Goal: Obtain resource: Download file/media

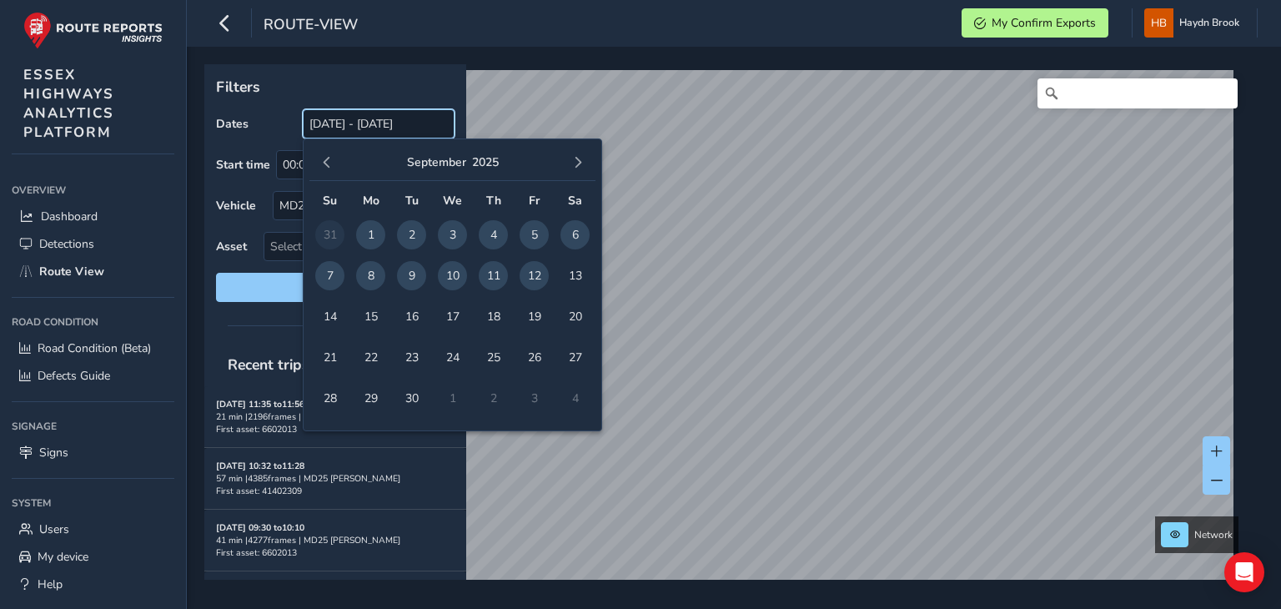
click at [346, 132] on input "[DATE] - [DATE]" at bounding box center [379, 123] width 152 height 29
click at [531, 273] on span "12" at bounding box center [534, 275] width 29 height 29
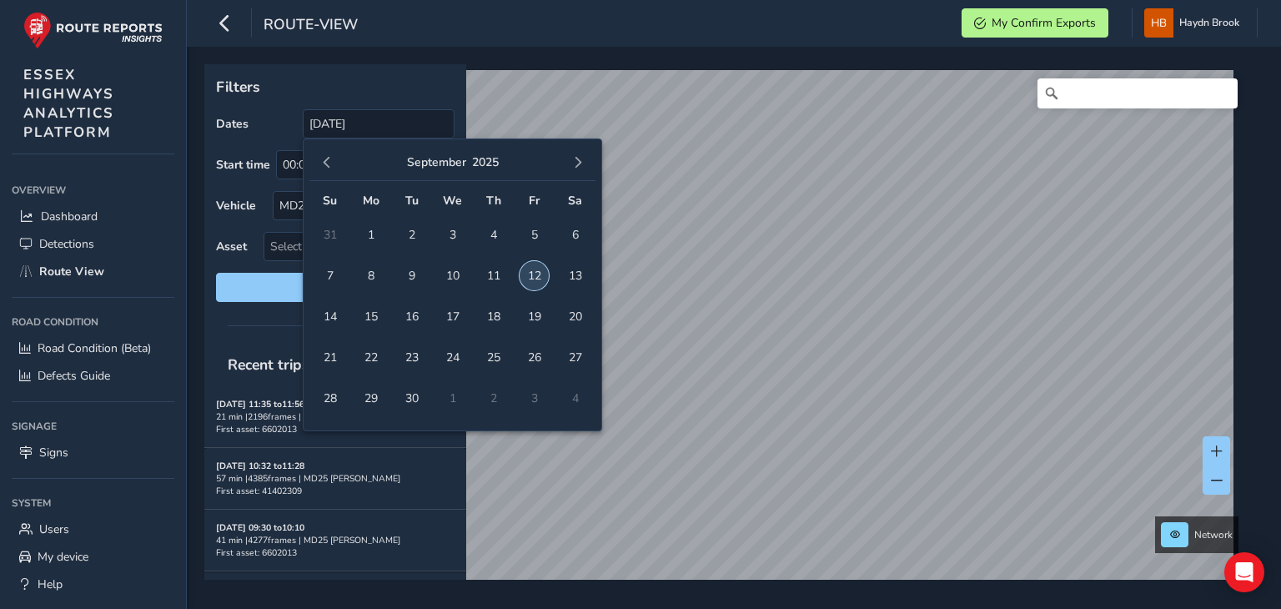
click at [531, 273] on span "12" at bounding box center [534, 275] width 29 height 29
type input "[DATE] - [DATE]"
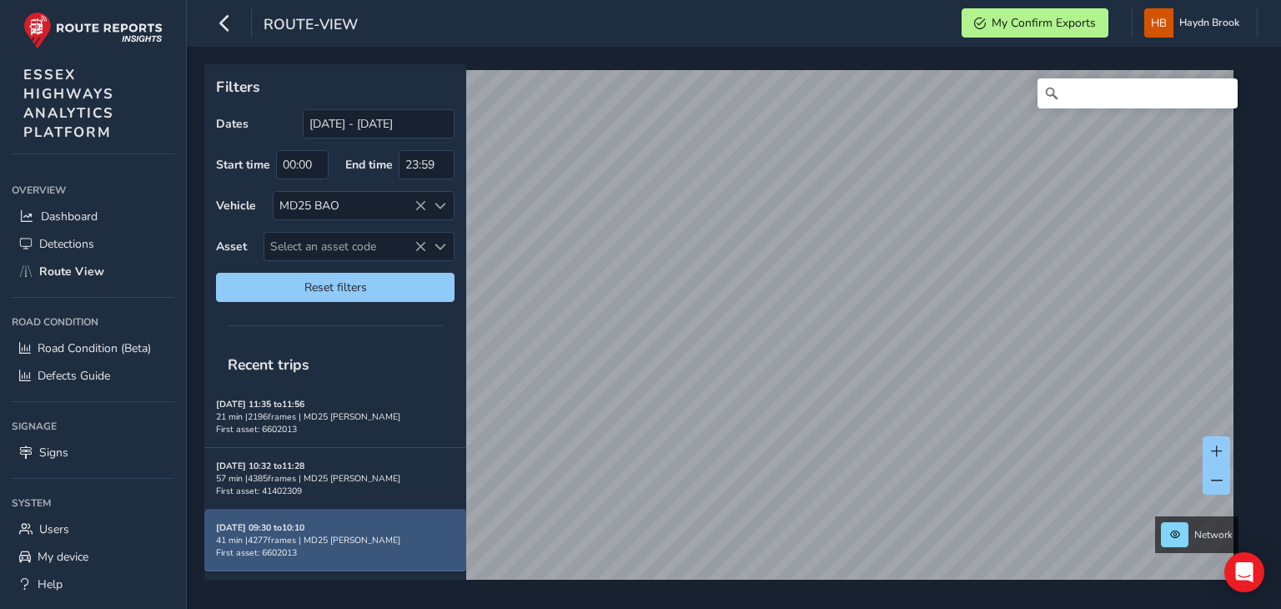
click at [375, 534] on div "41 min | 4277 frames | MD25 BAO" at bounding box center [335, 540] width 238 height 13
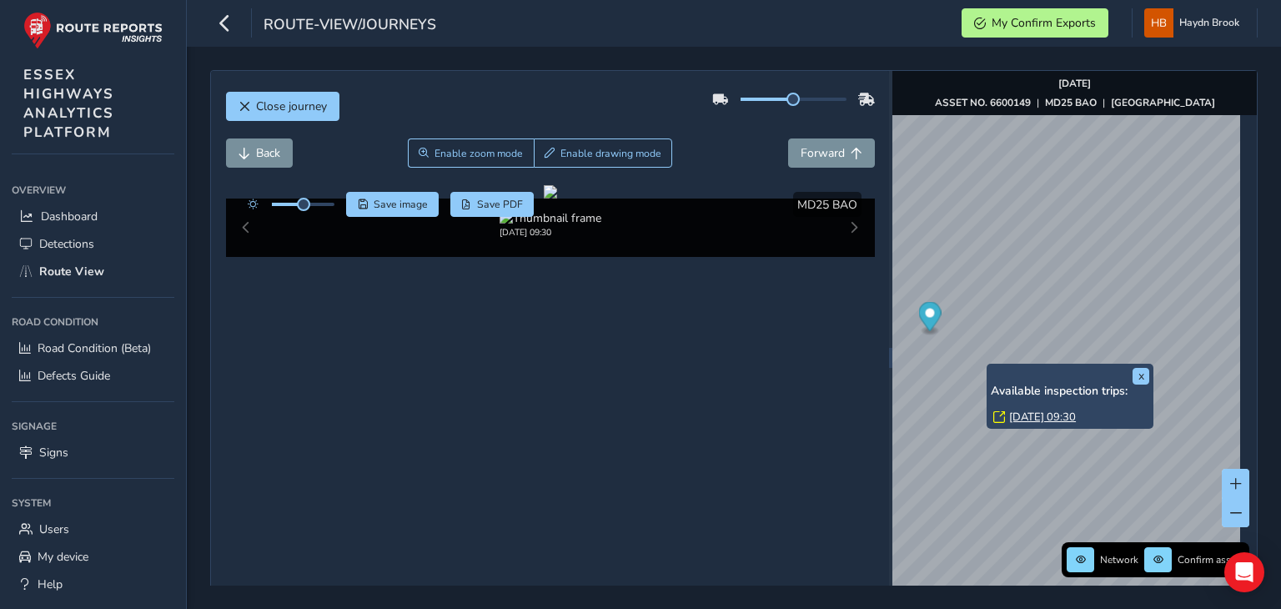
click at [1046, 414] on link "[DATE] 09:30" at bounding box center [1042, 416] width 67 height 15
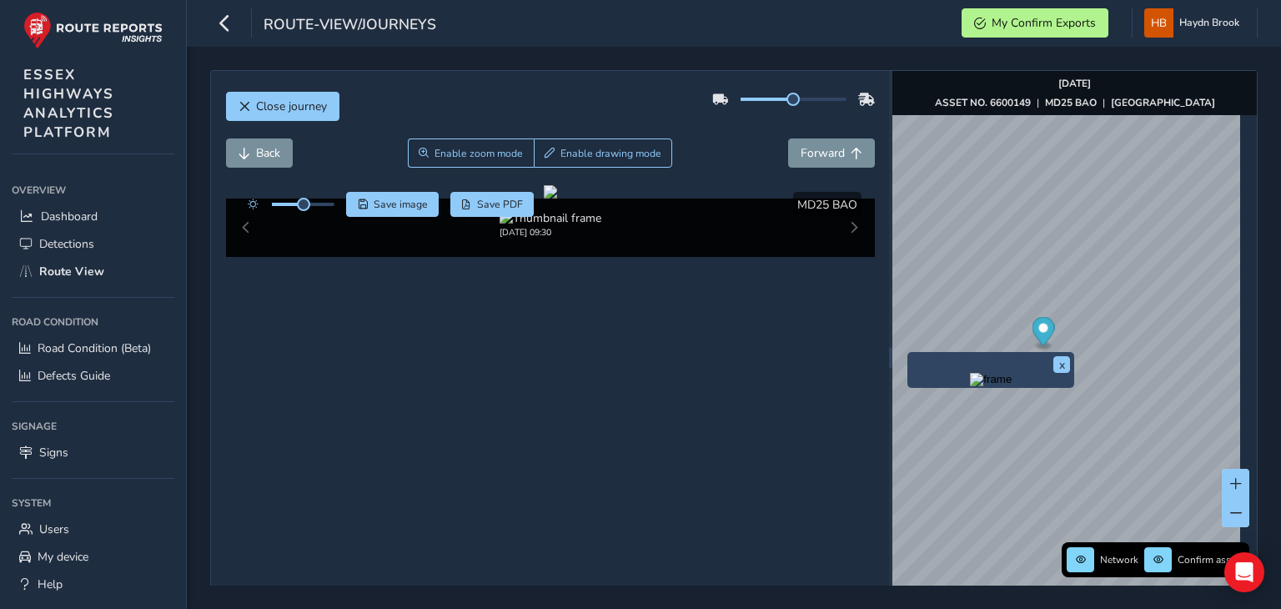
click at [970, 378] on img "Preview frame" at bounding box center [991, 379] width 42 height 13
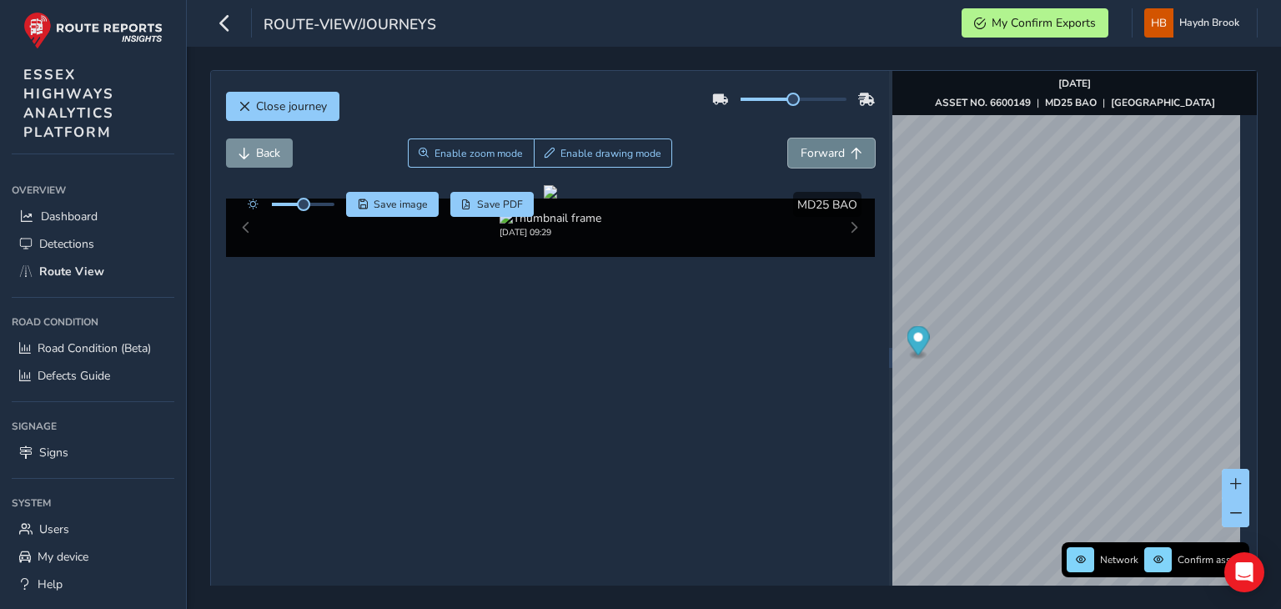
click at [826, 161] on button "Forward" at bounding box center [831, 152] width 87 height 29
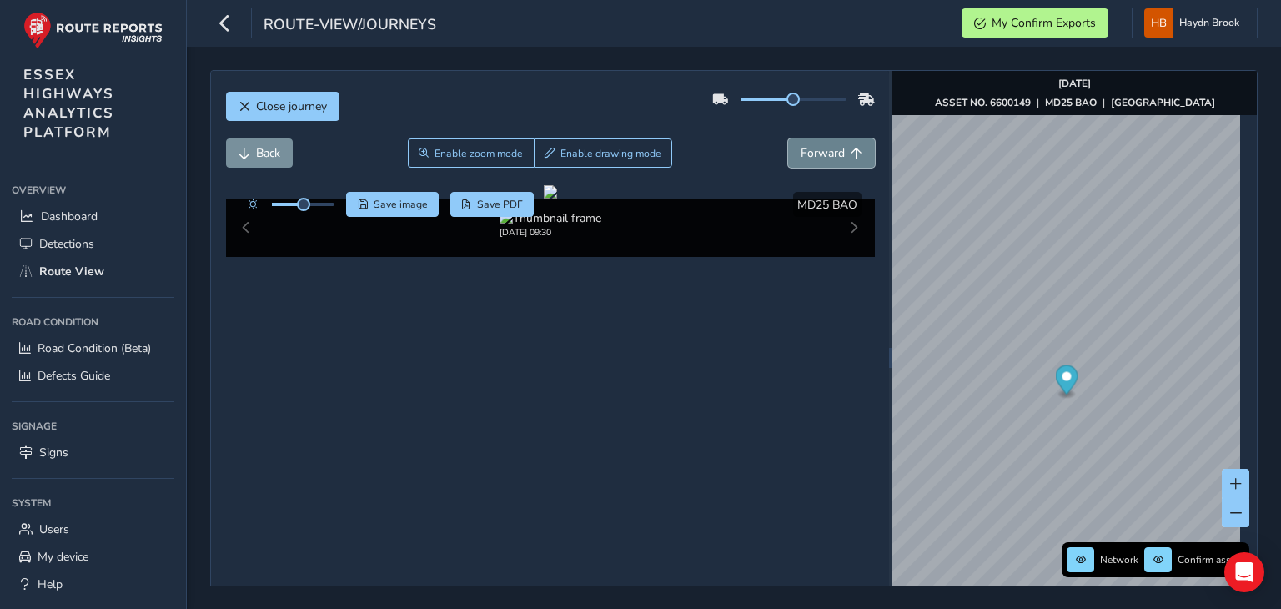
click at [826, 161] on button "Forward" at bounding box center [831, 152] width 87 height 29
click at [1224, 519] on button at bounding box center [1236, 512] width 28 height 29
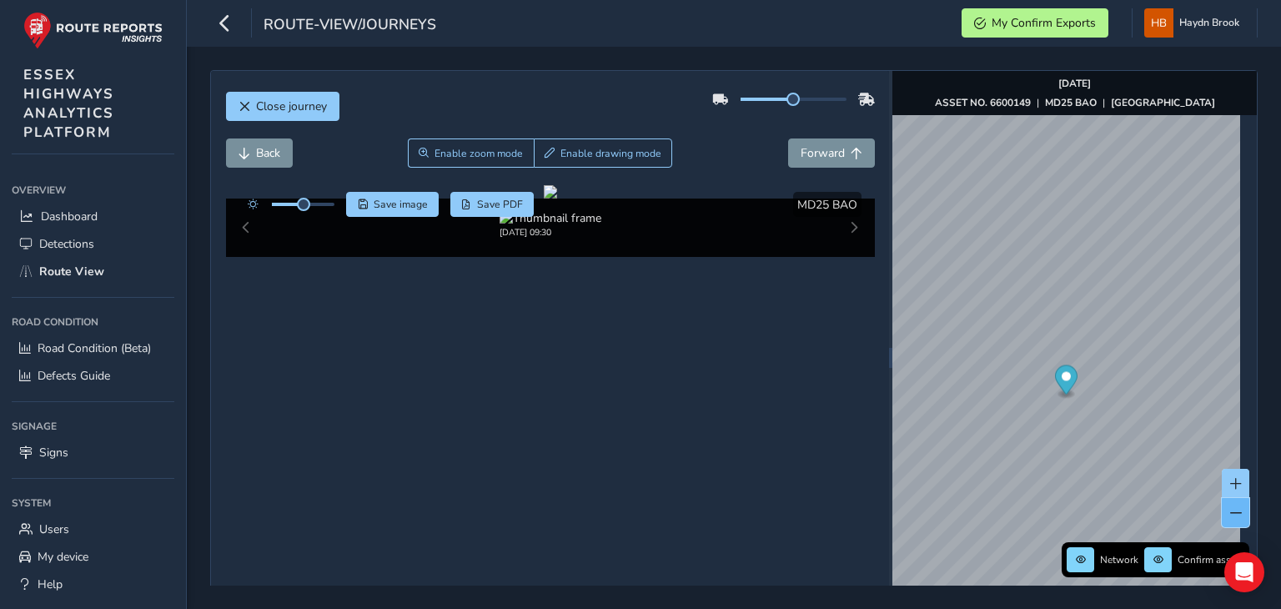
click at [1224, 519] on button at bounding box center [1236, 512] width 28 height 29
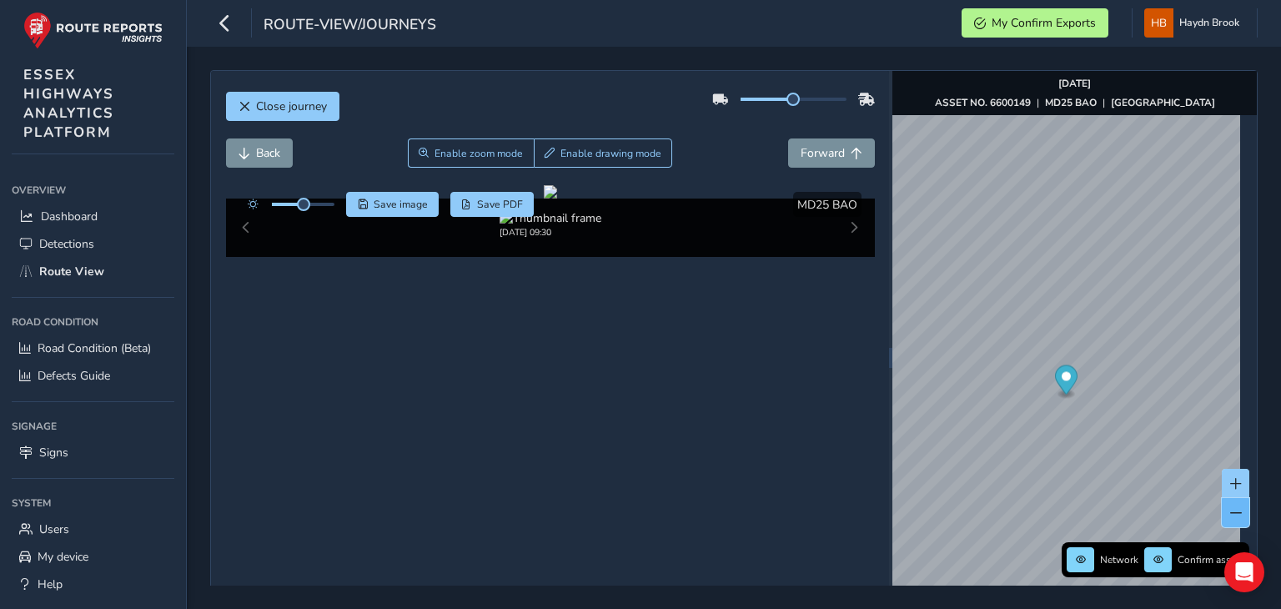
click at [1224, 519] on button at bounding box center [1236, 512] width 28 height 29
click at [1079, 254] on img "Preview frame" at bounding box center [1100, 247] width 42 height 13
click at [806, 149] on span "Forward" at bounding box center [823, 153] width 44 height 16
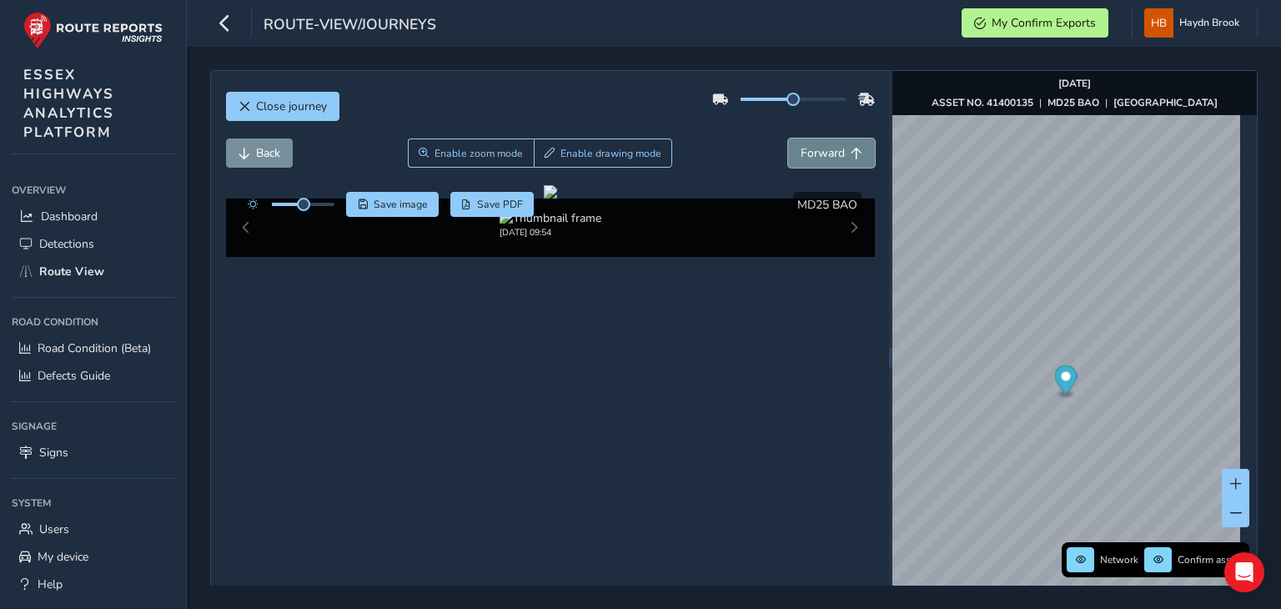
click at [806, 149] on span "Forward" at bounding box center [823, 153] width 44 height 16
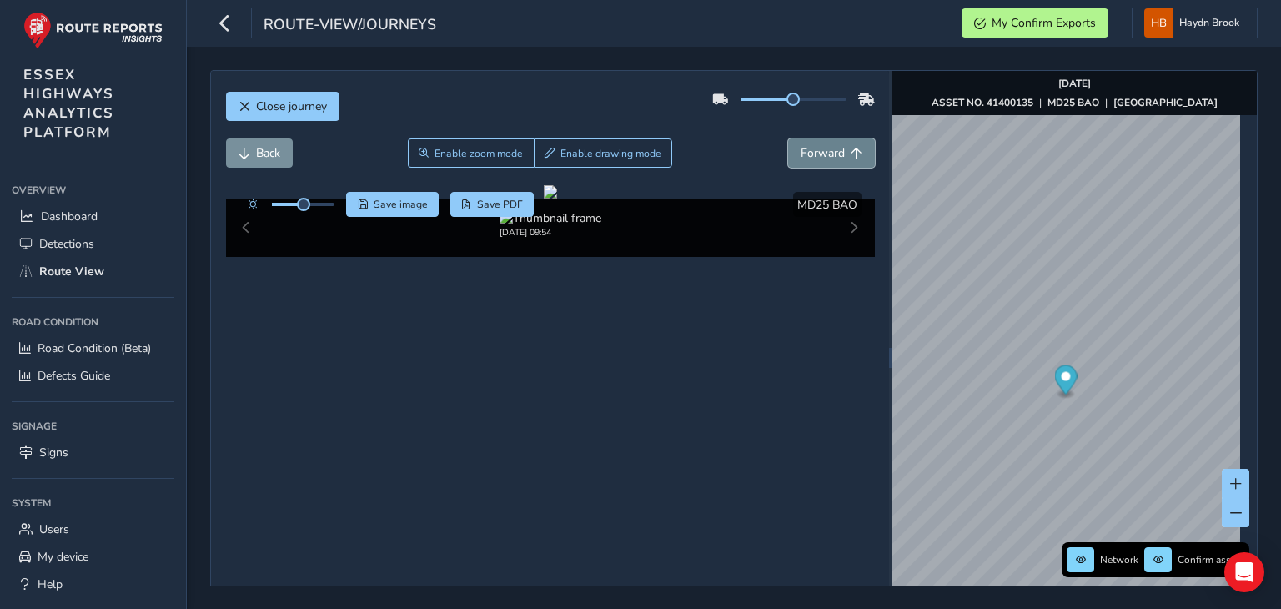
click at [806, 149] on span "Forward" at bounding box center [823, 153] width 44 height 16
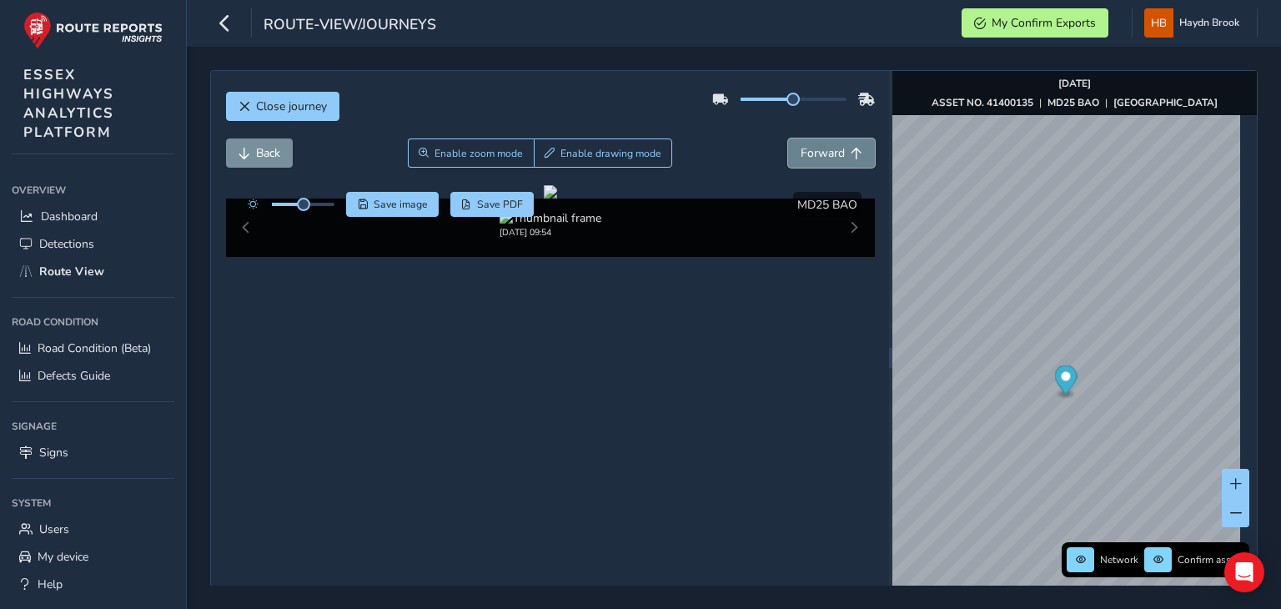
click at [806, 149] on span "Forward" at bounding box center [823, 153] width 44 height 16
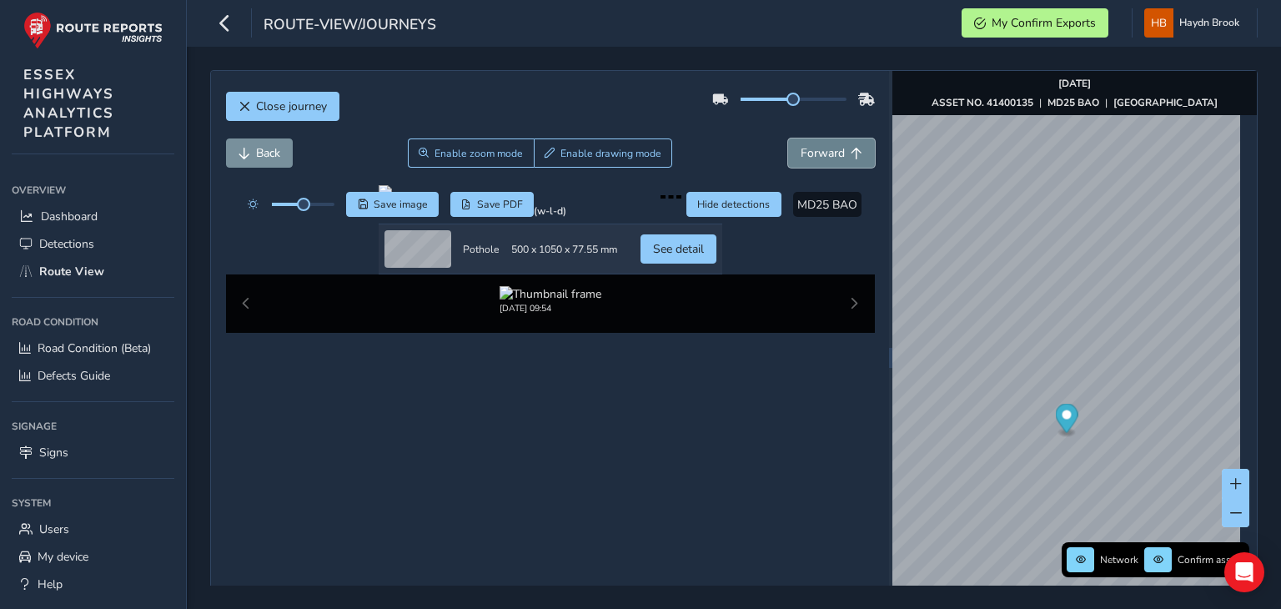
click at [806, 149] on span "Forward" at bounding box center [823, 153] width 44 height 16
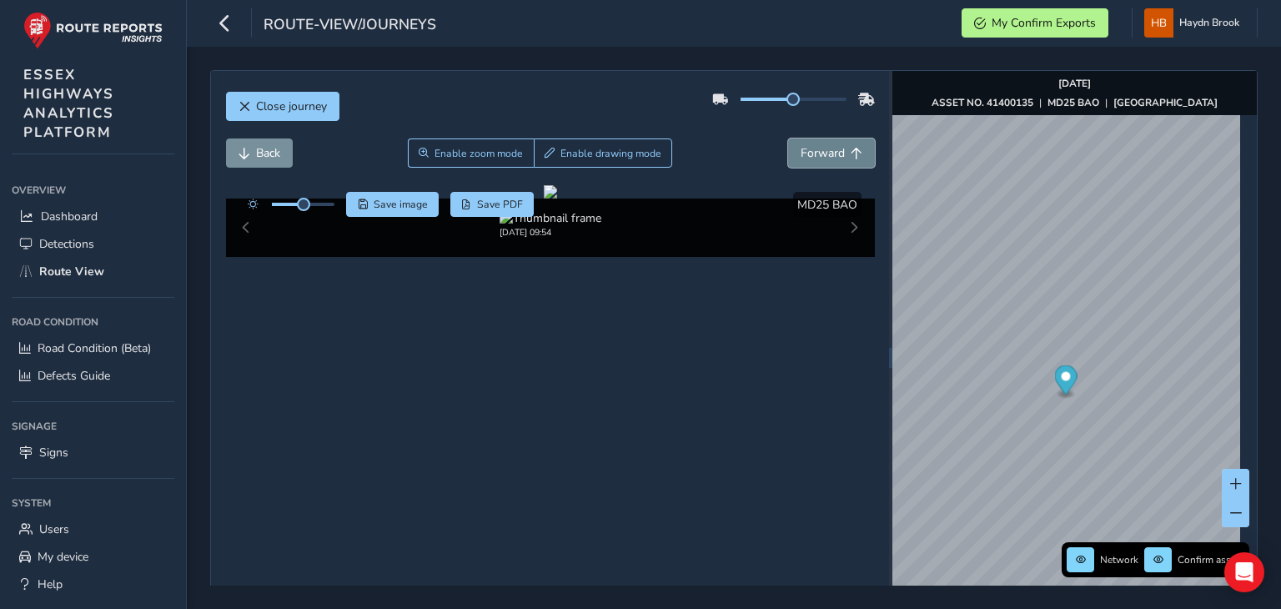
click at [806, 149] on span "Forward" at bounding box center [823, 153] width 44 height 16
click at [274, 158] on span "Back" at bounding box center [268, 153] width 24 height 16
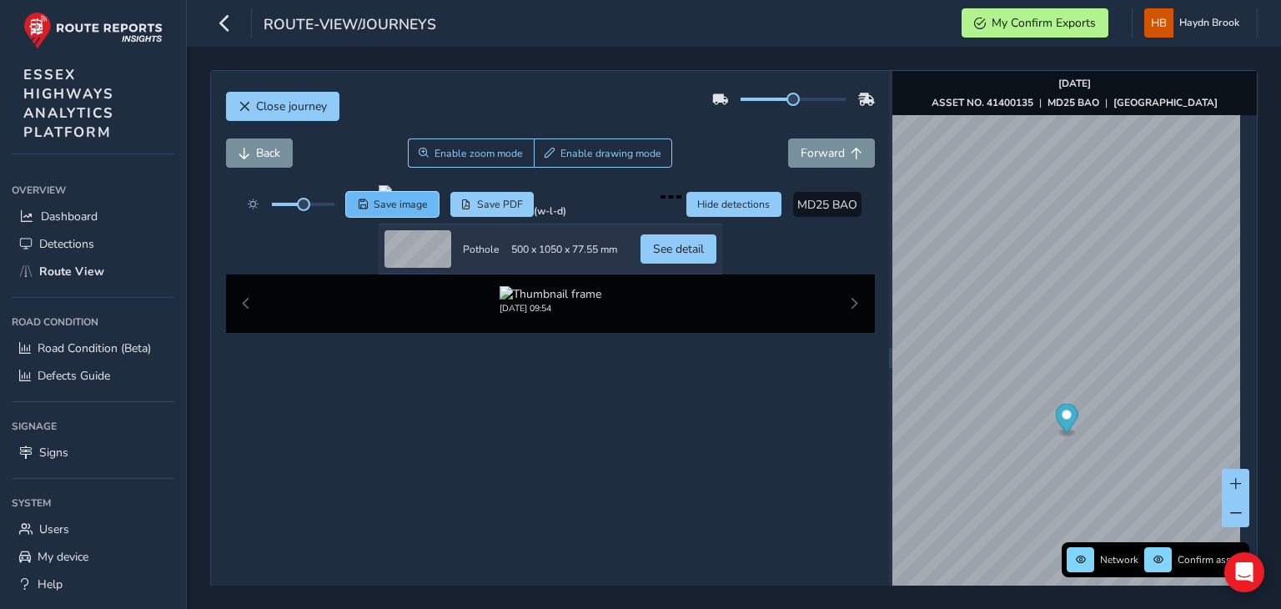
click at [424, 207] on span "Save image" at bounding box center [401, 204] width 54 height 13
click at [801, 150] on span "Forward" at bounding box center [823, 153] width 44 height 16
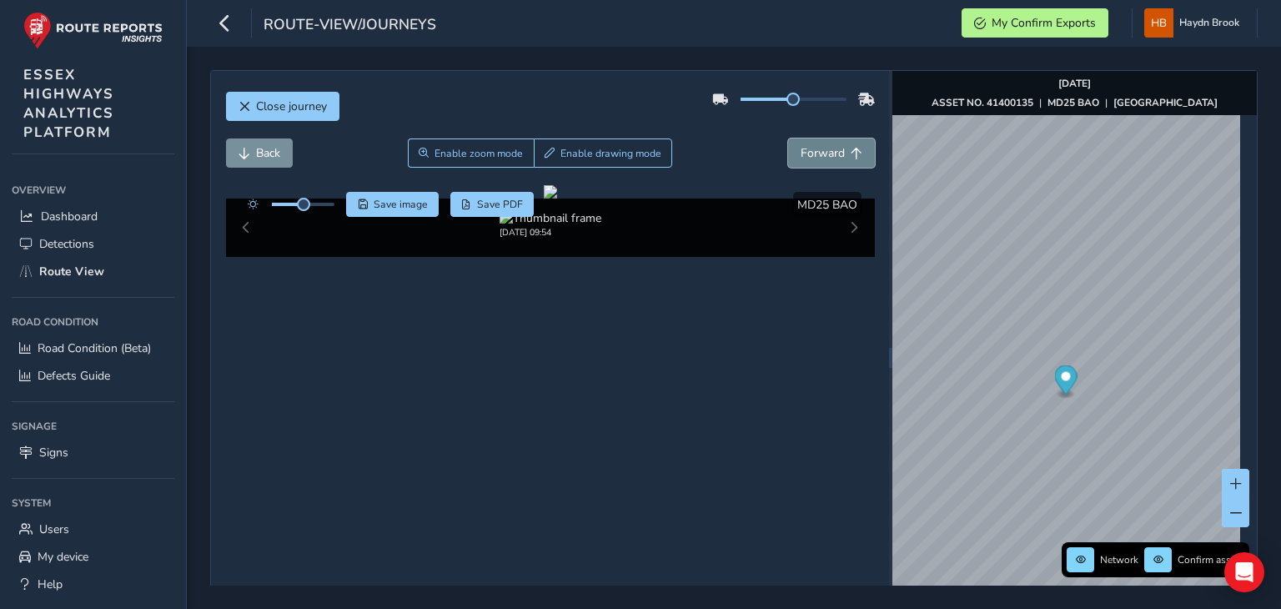
click at [801, 150] on span "Forward" at bounding box center [823, 153] width 44 height 16
click at [801, 145] on span "Forward" at bounding box center [823, 153] width 44 height 16
click at [274, 163] on button "Back" at bounding box center [259, 152] width 67 height 29
click at [404, 211] on button "Save image" at bounding box center [392, 204] width 93 height 25
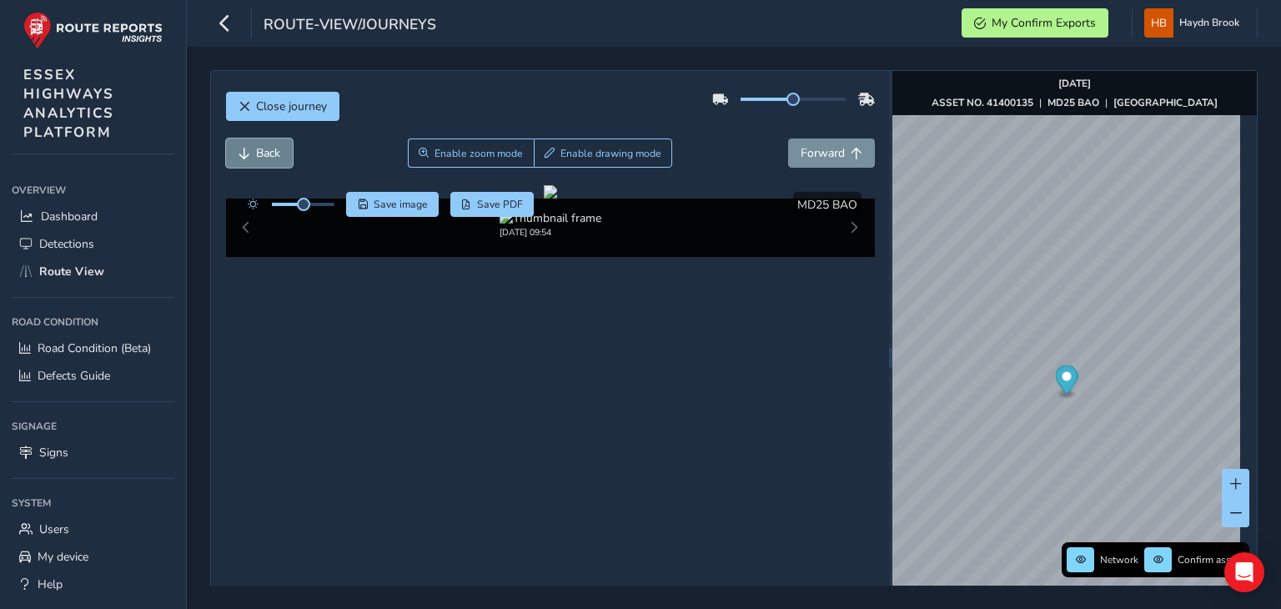
click at [269, 156] on span "Back" at bounding box center [268, 153] width 24 height 16
click at [812, 153] on span "Forward" at bounding box center [823, 153] width 44 height 16
click at [290, 150] on button "Back" at bounding box center [259, 152] width 67 height 29
click at [381, 201] on span "Save image" at bounding box center [401, 204] width 54 height 13
drag, startPoint x: 250, startPoint y: 137, endPoint x: 260, endPoint y: 156, distance: 21.6
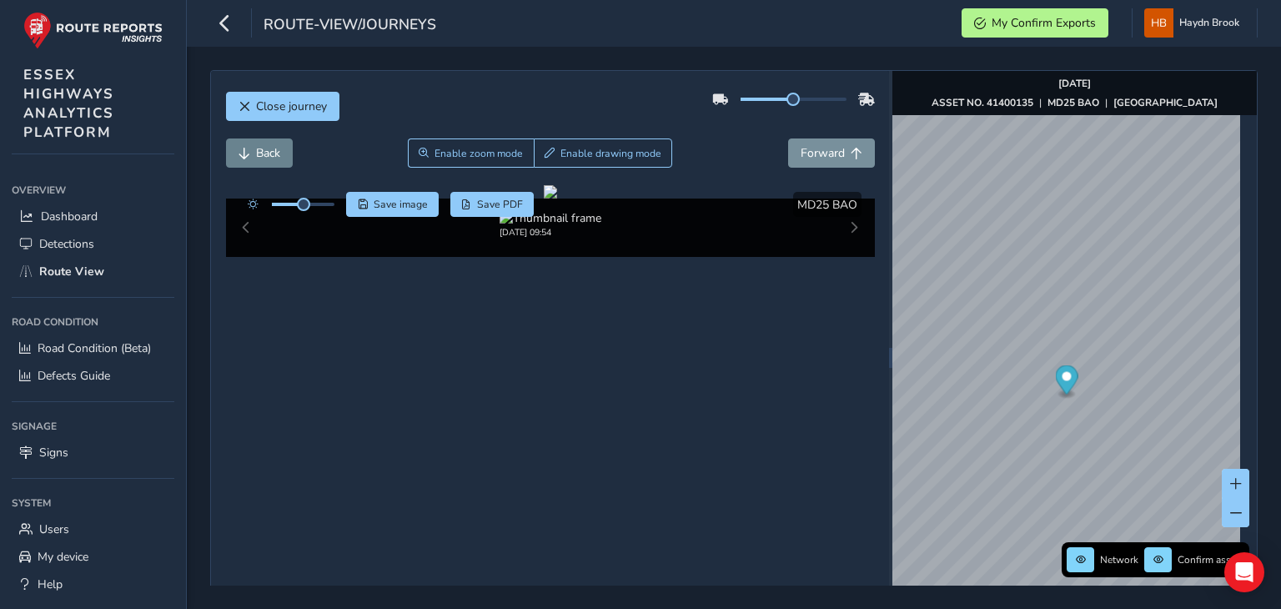
click at [260, 156] on div "Close journey Back Enable zoom mode Enable drawing mode Forward Click and Drag …" at bounding box center [550, 357] width 678 height 573
click at [260, 156] on span "Back" at bounding box center [268, 153] width 24 height 16
click at [822, 158] on span "Forward" at bounding box center [823, 153] width 44 height 16
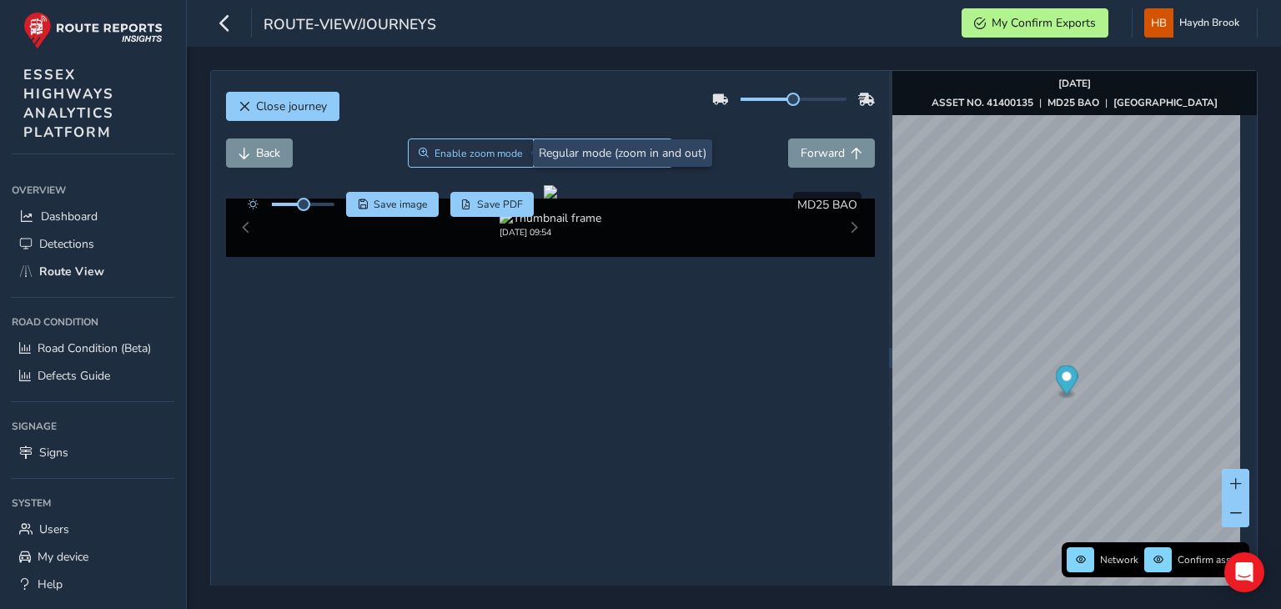
click at [450, 153] on span "Enable zoom mode" at bounding box center [478, 153] width 88 height 13
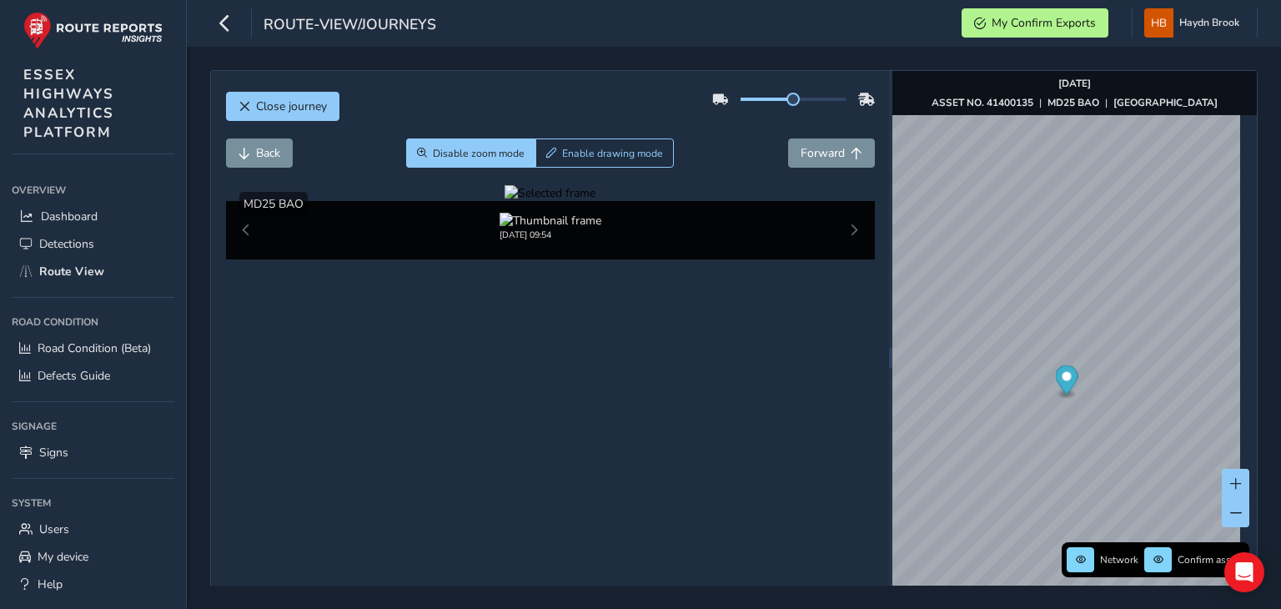
click at [504, 201] on div at bounding box center [549, 193] width 91 height 16
click at [274, 150] on span "Back" at bounding box center [268, 153] width 24 height 16
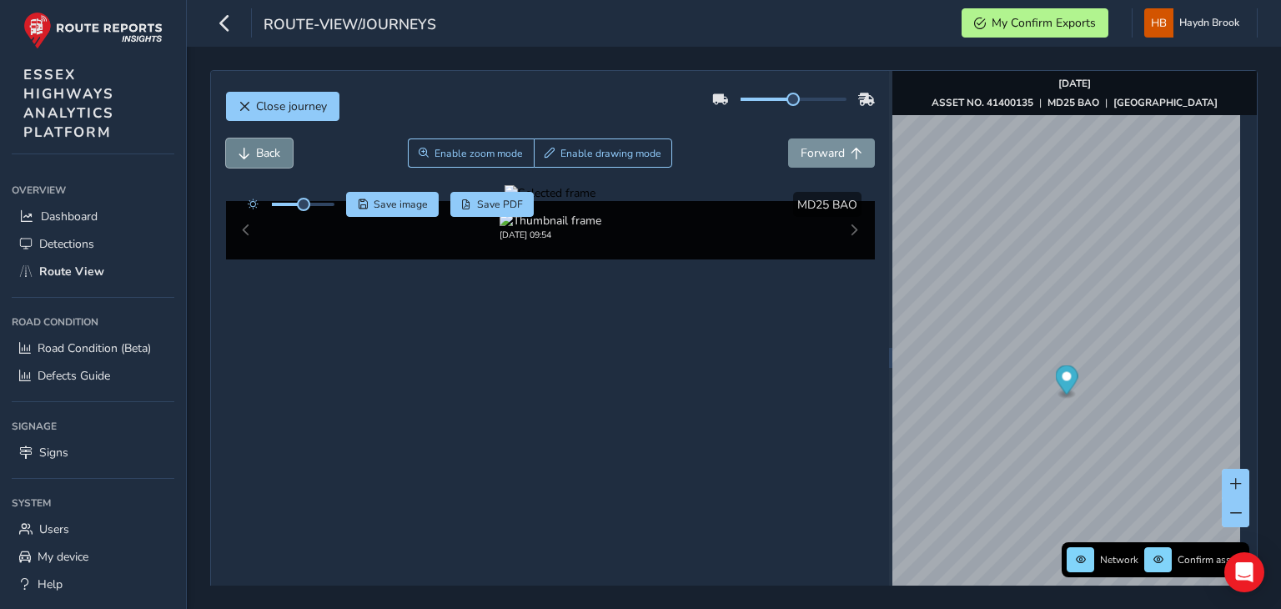
click at [274, 150] on span "Back" at bounding box center [268, 153] width 24 height 16
click at [304, 210] on div at bounding box center [287, 204] width 96 height 25
click at [811, 161] on button "Forward" at bounding box center [831, 152] width 87 height 29
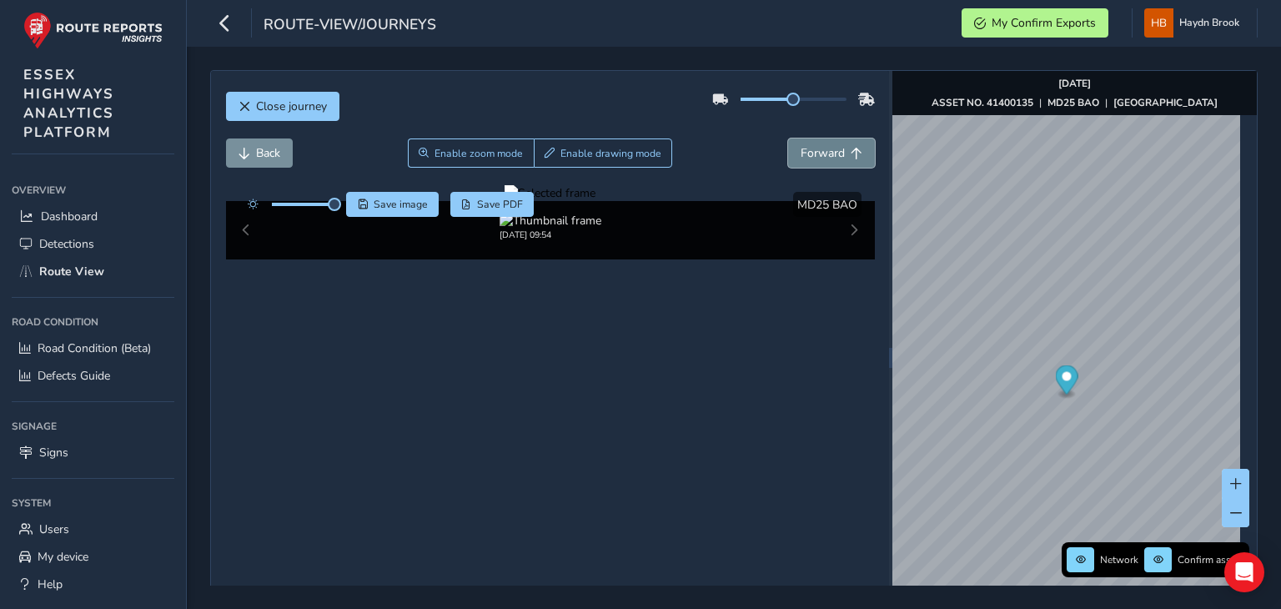
click at [811, 161] on button "Forward" at bounding box center [831, 152] width 87 height 29
click at [504, 201] on div at bounding box center [549, 193] width 91 height 16
click at [477, 364] on img at bounding box center [1014, 366] width 2402 height 1351
click at [248, 199] on span at bounding box center [253, 204] width 10 height 10
click at [831, 145] on span "Forward" at bounding box center [823, 153] width 44 height 16
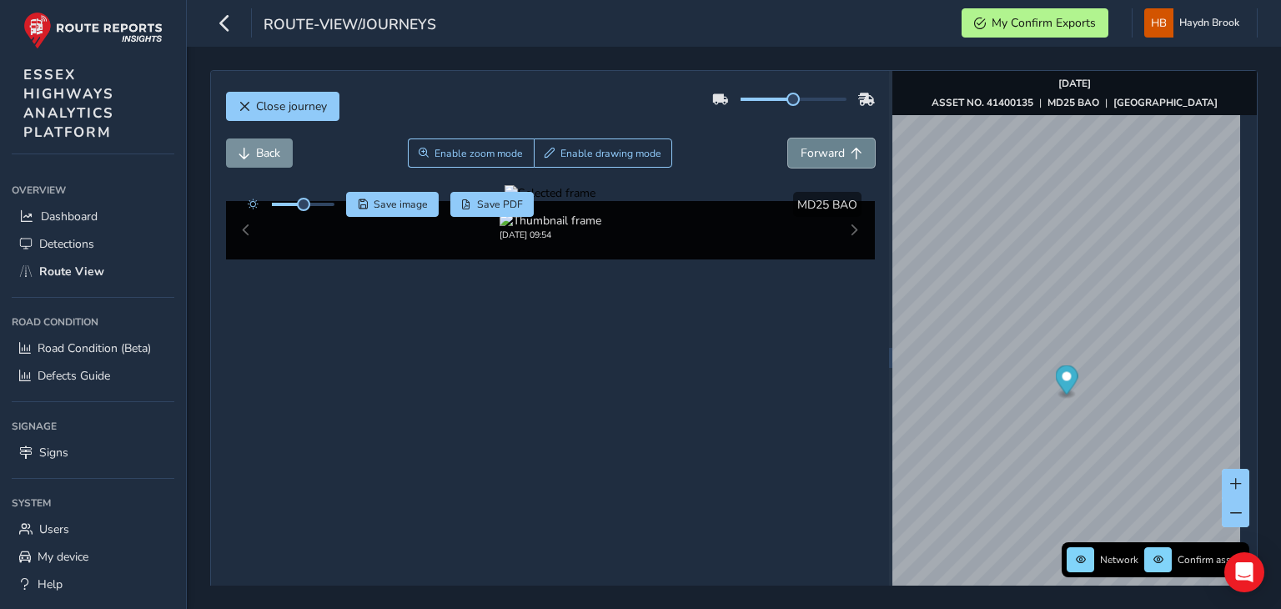
click at [831, 145] on span "Forward" at bounding box center [823, 153] width 44 height 16
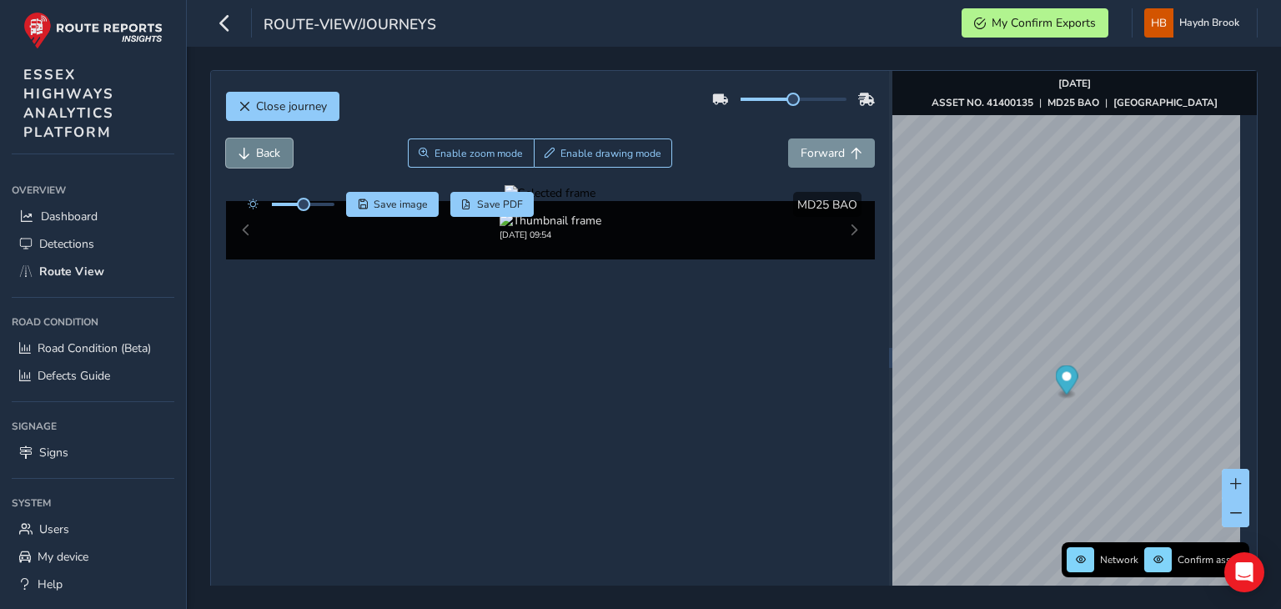
click at [269, 145] on span "Back" at bounding box center [268, 153] width 24 height 16
click at [270, 158] on span "Back" at bounding box center [268, 153] width 24 height 16
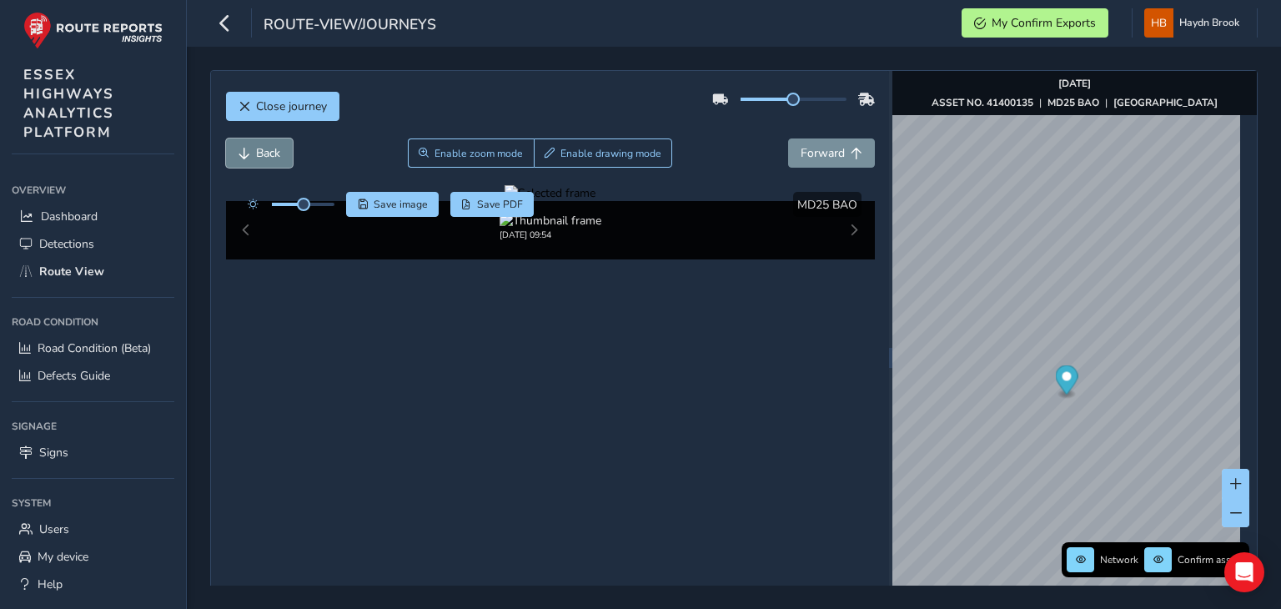
click at [270, 158] on span "Back" at bounding box center [268, 153] width 24 height 16
click at [801, 154] on span "Forward" at bounding box center [823, 153] width 44 height 16
click at [265, 157] on span "Back" at bounding box center [268, 153] width 24 height 16
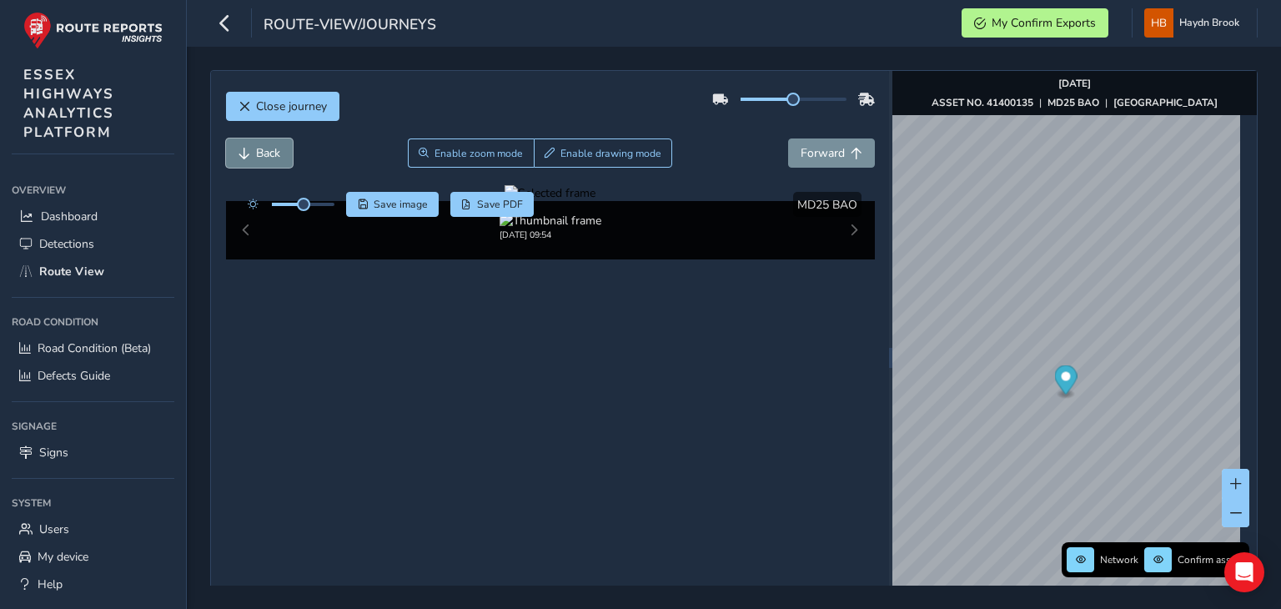
click at [265, 157] on span "Back" at bounding box center [268, 153] width 24 height 16
click at [267, 157] on span "Back" at bounding box center [268, 153] width 24 height 16
click at [840, 132] on div "Close journey" at bounding box center [550, 112] width 649 height 53
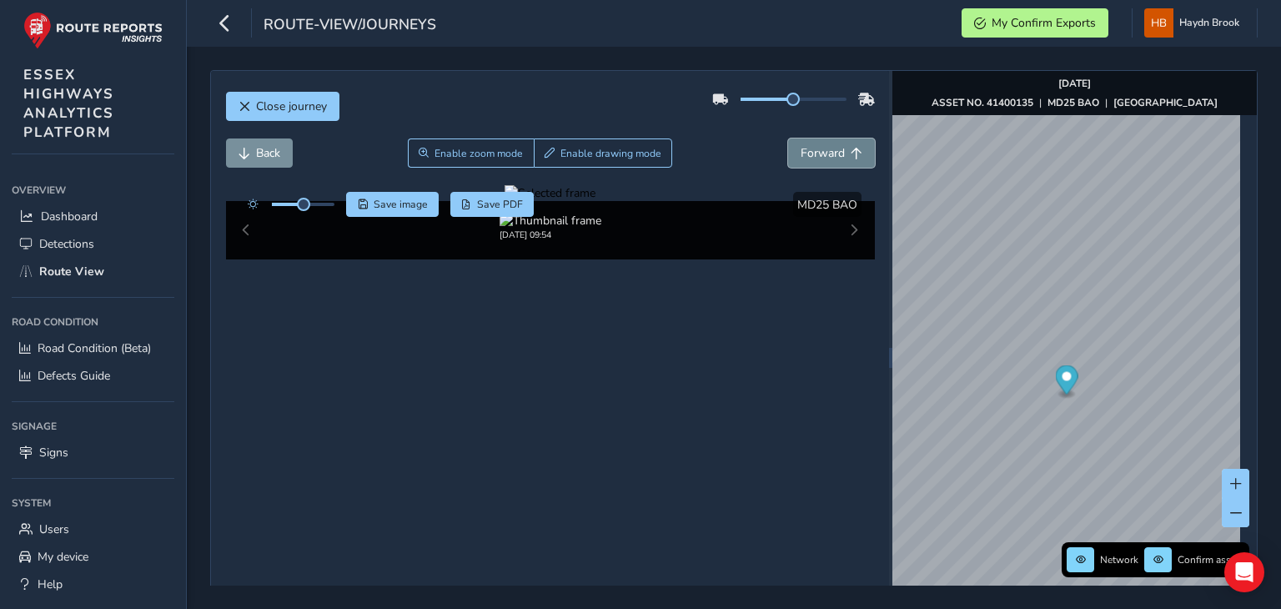
click at [836, 141] on button "Forward" at bounding box center [831, 152] width 87 height 29
click at [841, 154] on button "Forward" at bounding box center [831, 152] width 87 height 29
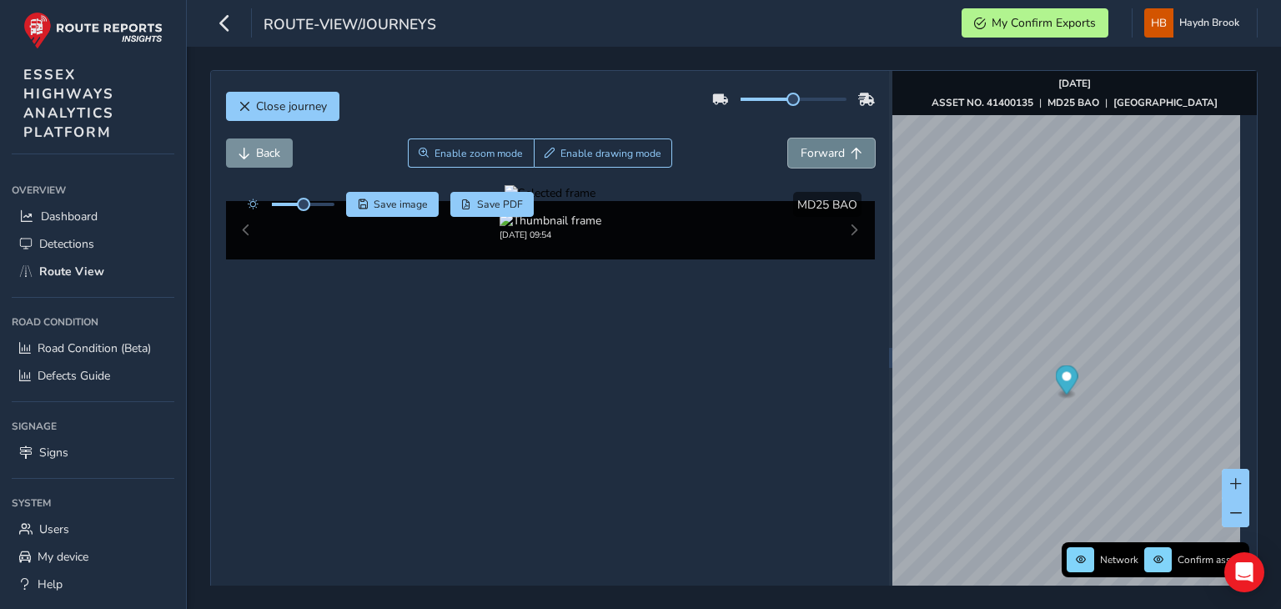
click at [841, 154] on button "Forward" at bounding box center [831, 152] width 87 height 29
click at [274, 155] on span "Back" at bounding box center [268, 153] width 24 height 16
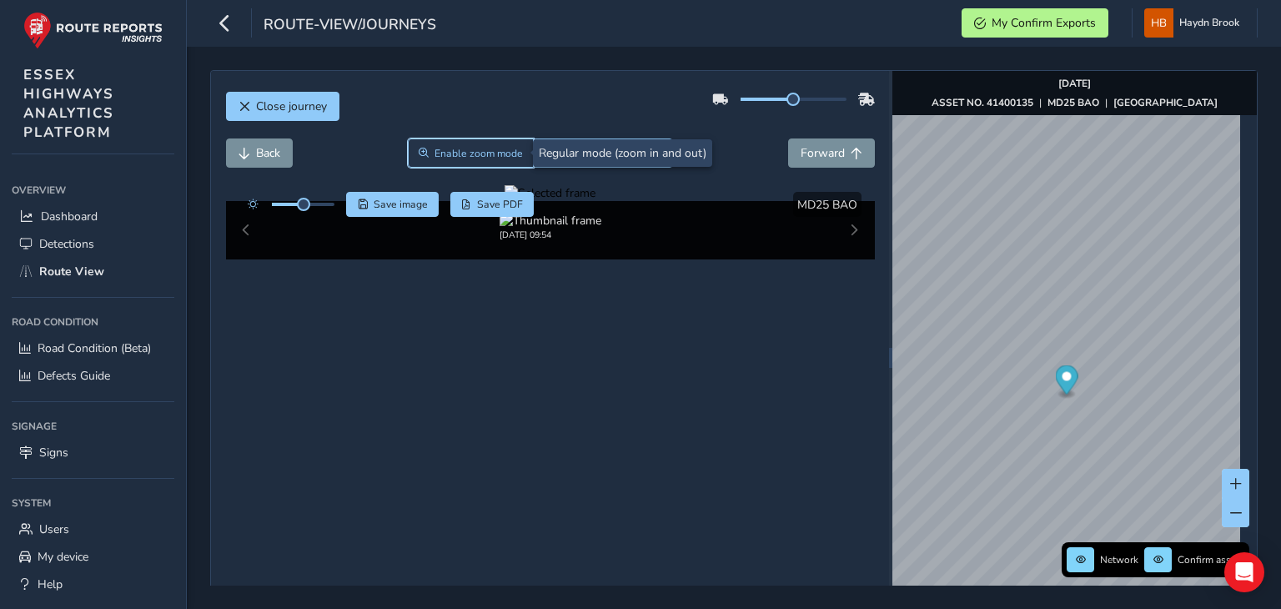
click at [487, 149] on span "Enable zoom mode" at bounding box center [478, 153] width 88 height 13
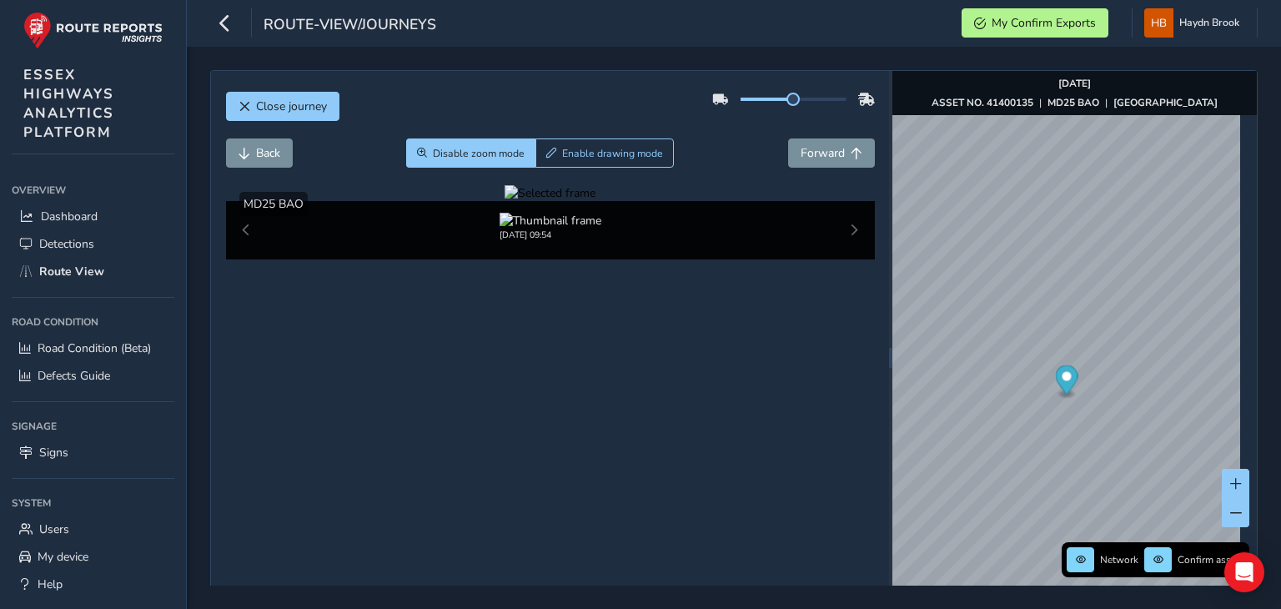
click at [504, 201] on div at bounding box center [549, 193] width 91 height 16
click at [592, 299] on img at bounding box center [698, 548] width 2402 height 1351
click at [817, 148] on span "Forward" at bounding box center [823, 153] width 44 height 16
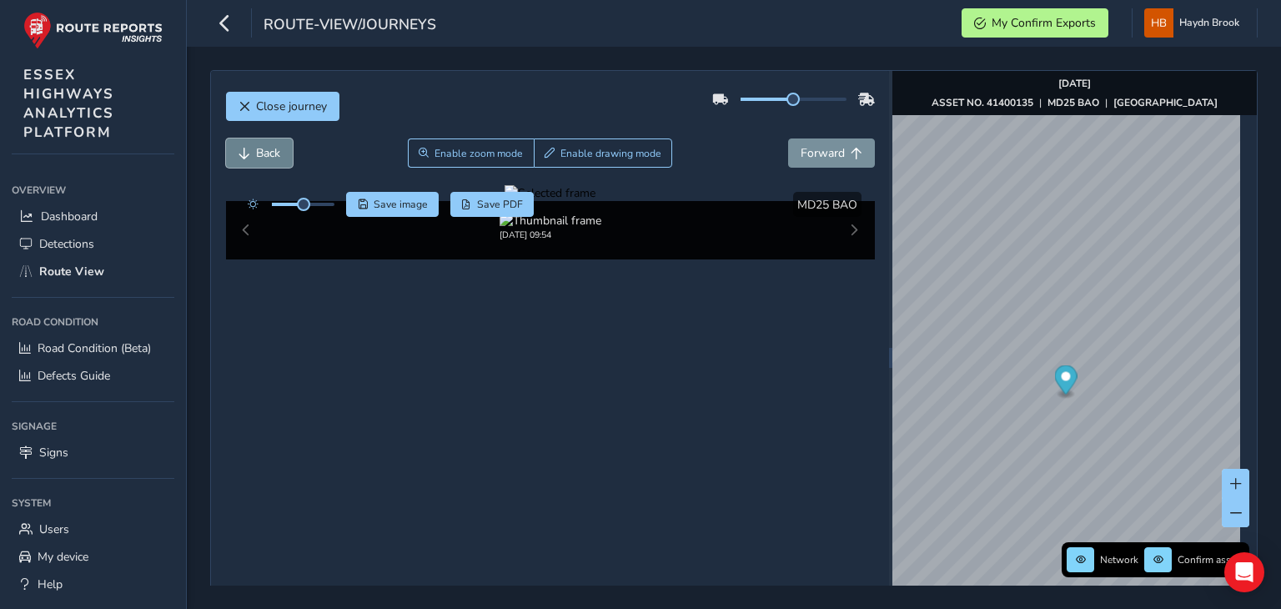
click at [269, 158] on span "Back" at bounding box center [268, 153] width 24 height 16
click at [835, 166] on button "Forward" at bounding box center [831, 152] width 87 height 29
click at [380, 208] on span "Save image" at bounding box center [401, 204] width 54 height 13
click at [269, 145] on span "Back" at bounding box center [268, 153] width 24 height 16
click at [270, 148] on span "Back" at bounding box center [268, 153] width 24 height 16
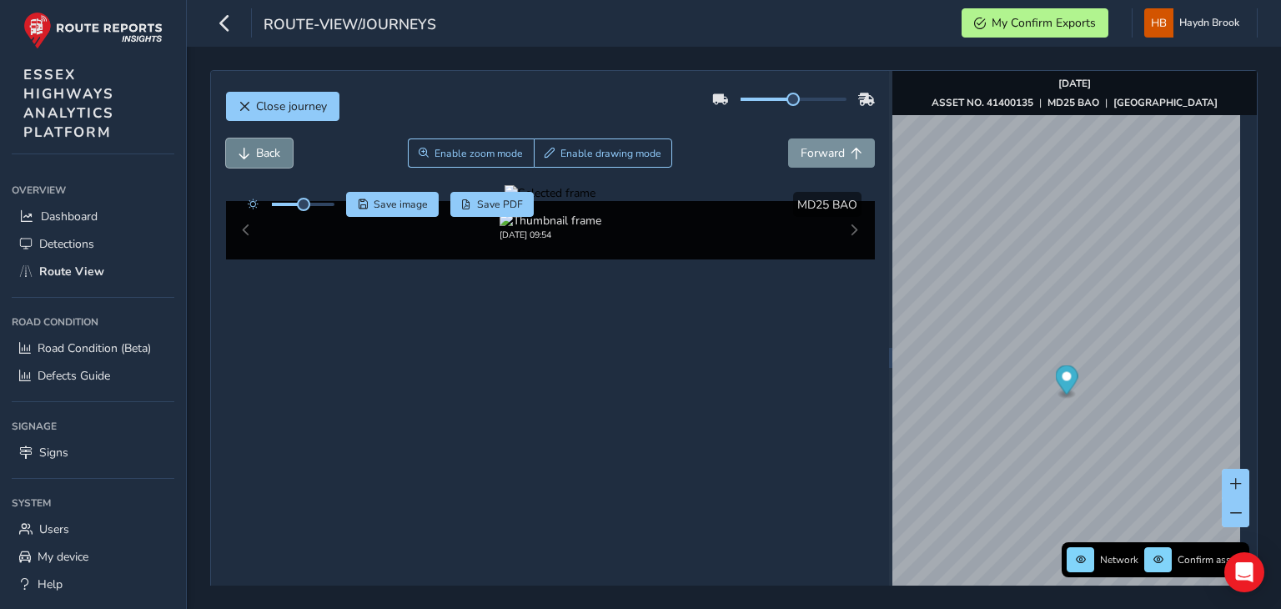
click at [270, 148] on span "Back" at bounding box center [268, 153] width 24 height 16
click at [825, 158] on span "Forward" at bounding box center [823, 153] width 44 height 16
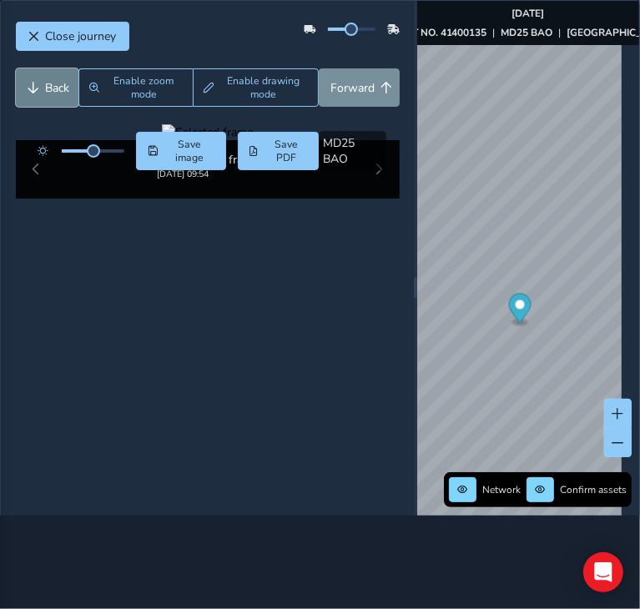
click at [50, 88] on span "Back" at bounding box center [58, 88] width 24 height 16
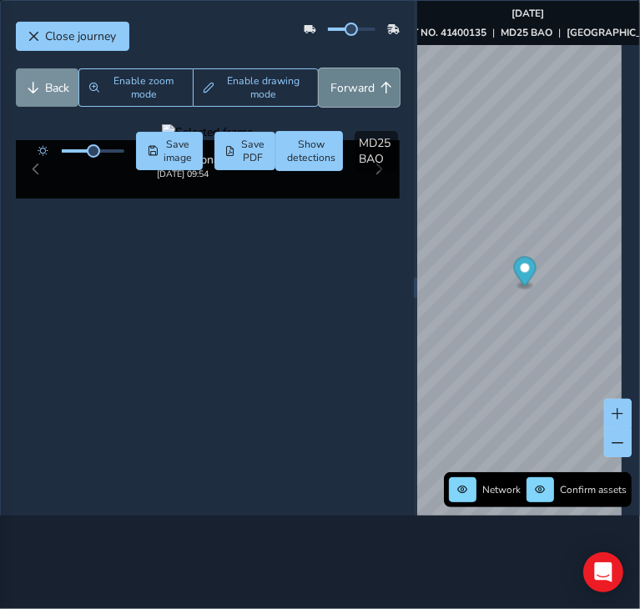
click at [373, 89] on button "Forward" at bounding box center [359, 87] width 81 height 38
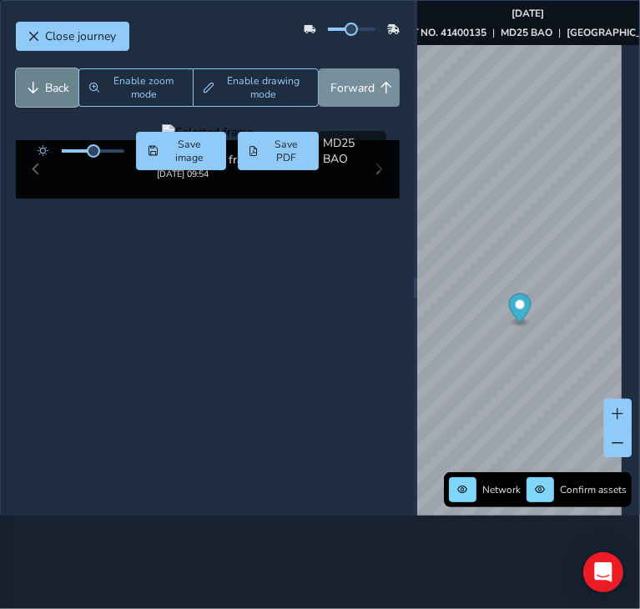
click at [43, 85] on button "Back" at bounding box center [47, 87] width 63 height 38
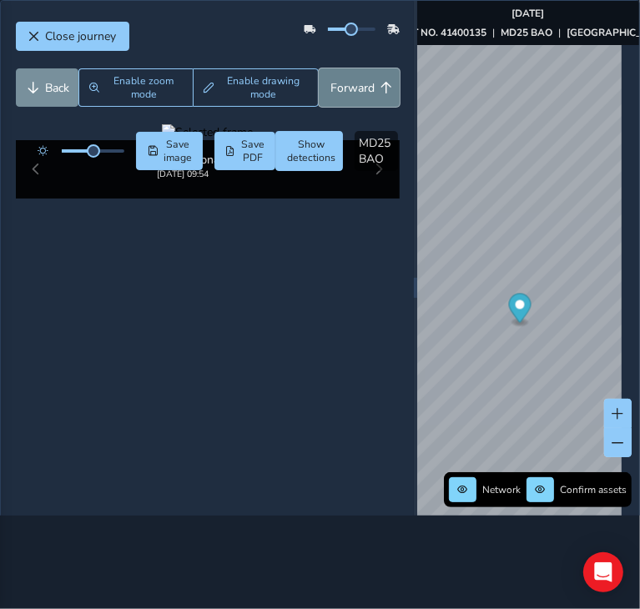
click at [346, 83] on span "Forward" at bounding box center [353, 88] width 44 height 16
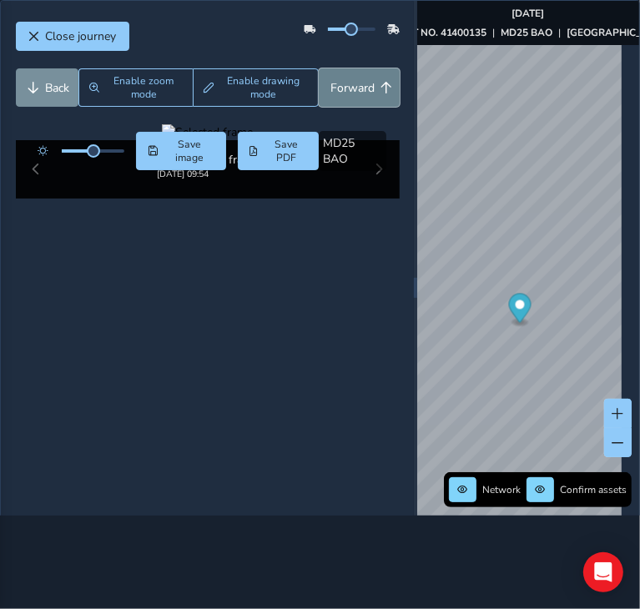
click at [357, 78] on button "Forward" at bounding box center [359, 87] width 81 height 38
click at [357, 88] on span "Forward" at bounding box center [353, 88] width 44 height 16
click at [67, 85] on span "Back" at bounding box center [58, 88] width 24 height 16
click at [66, 85] on span "Back" at bounding box center [58, 88] width 24 height 16
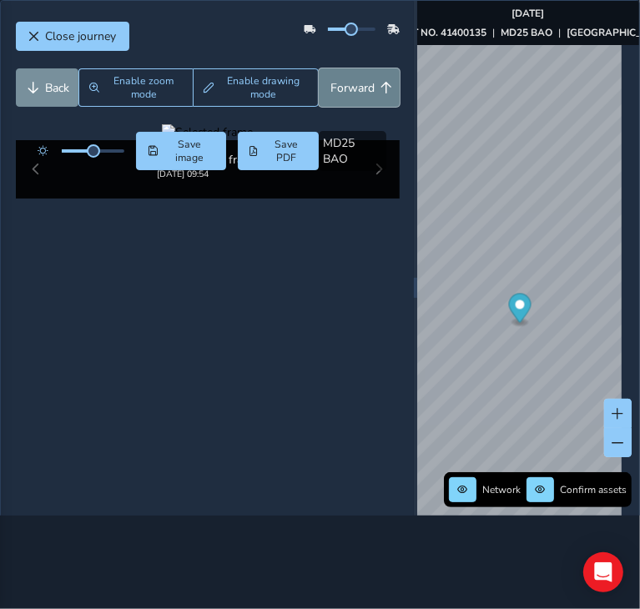
click at [344, 82] on span "Forward" at bounding box center [353, 88] width 44 height 16
click at [337, 81] on span "Forward" at bounding box center [353, 88] width 44 height 16
